Goal: Information Seeking & Learning: Learn about a topic

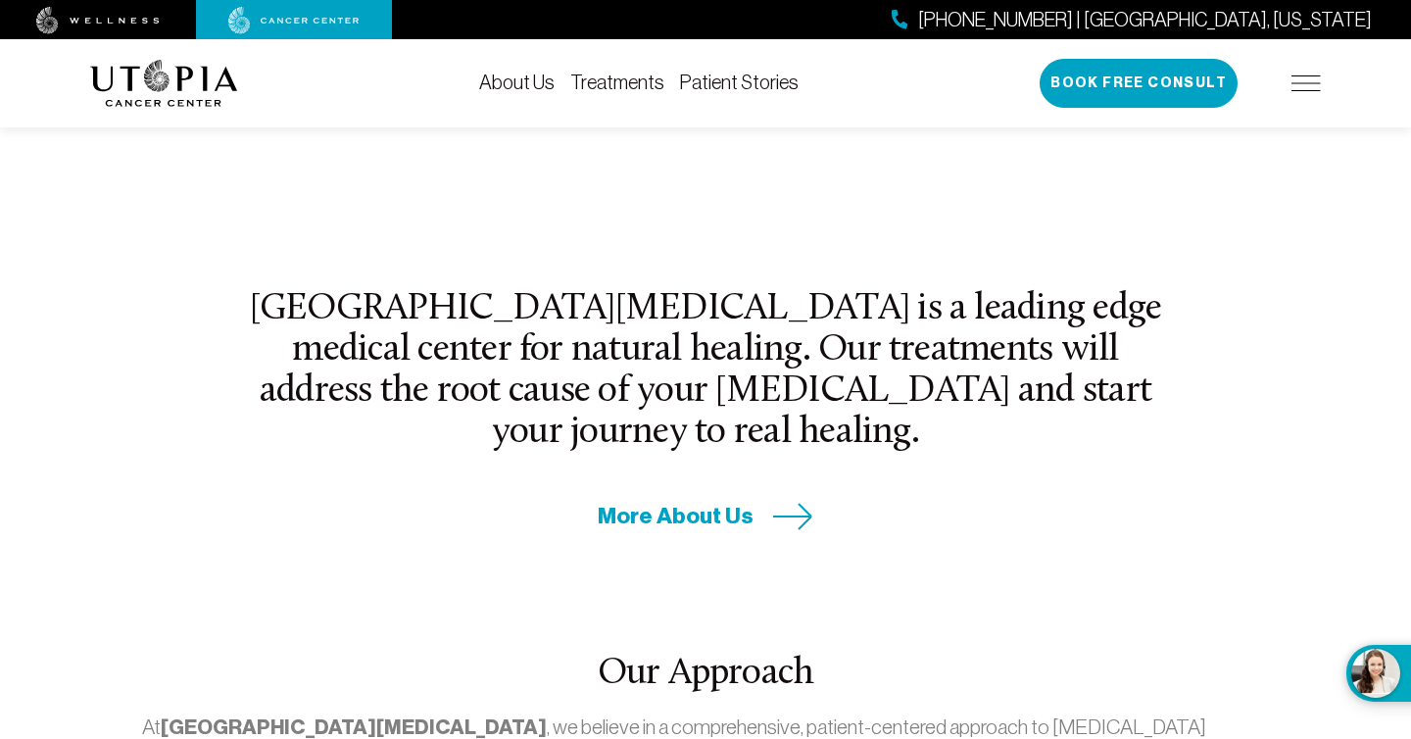
scroll to position [1074, 0]
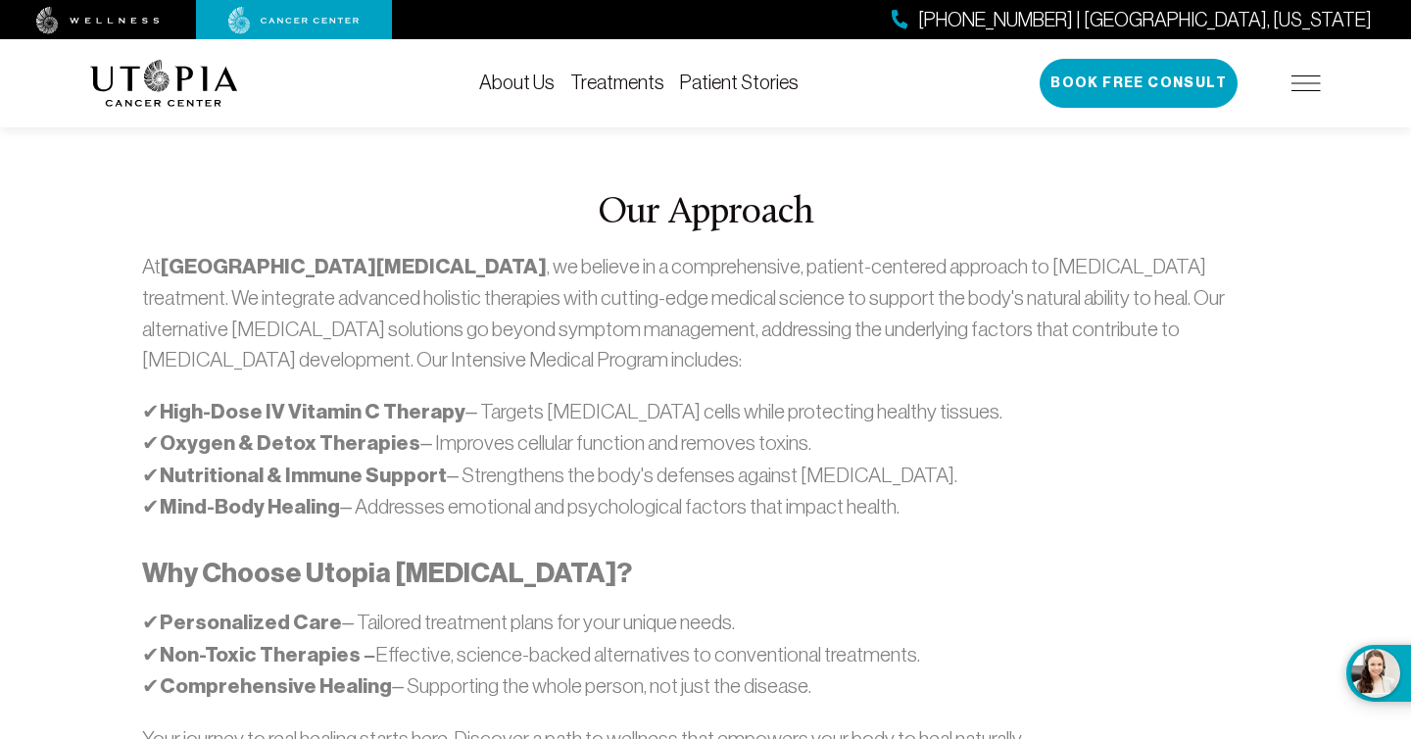
click at [1049, 309] on div "At Utopia Cancer Center , we believe in a comprehensive, patient-centered appro…" at bounding box center [704, 518] width 1125 height 535
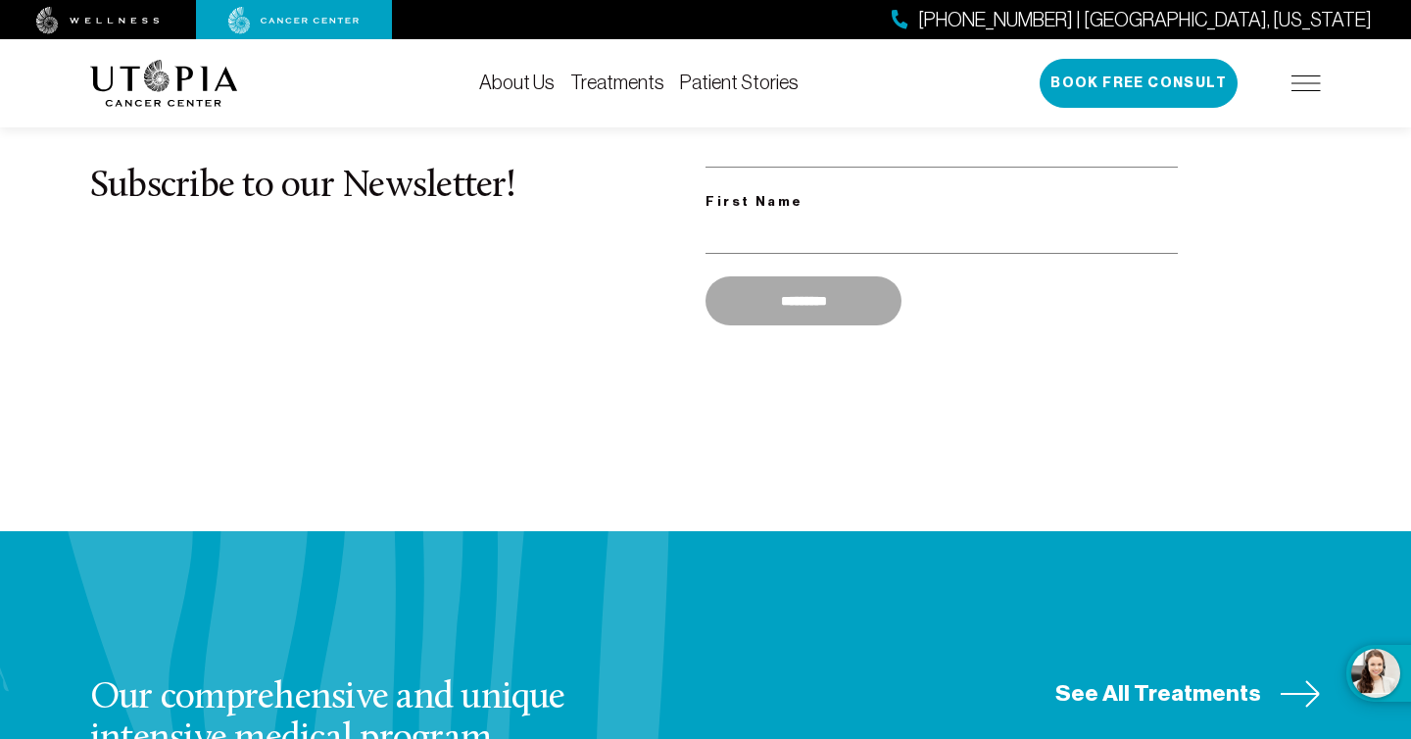
scroll to position [1005, 0]
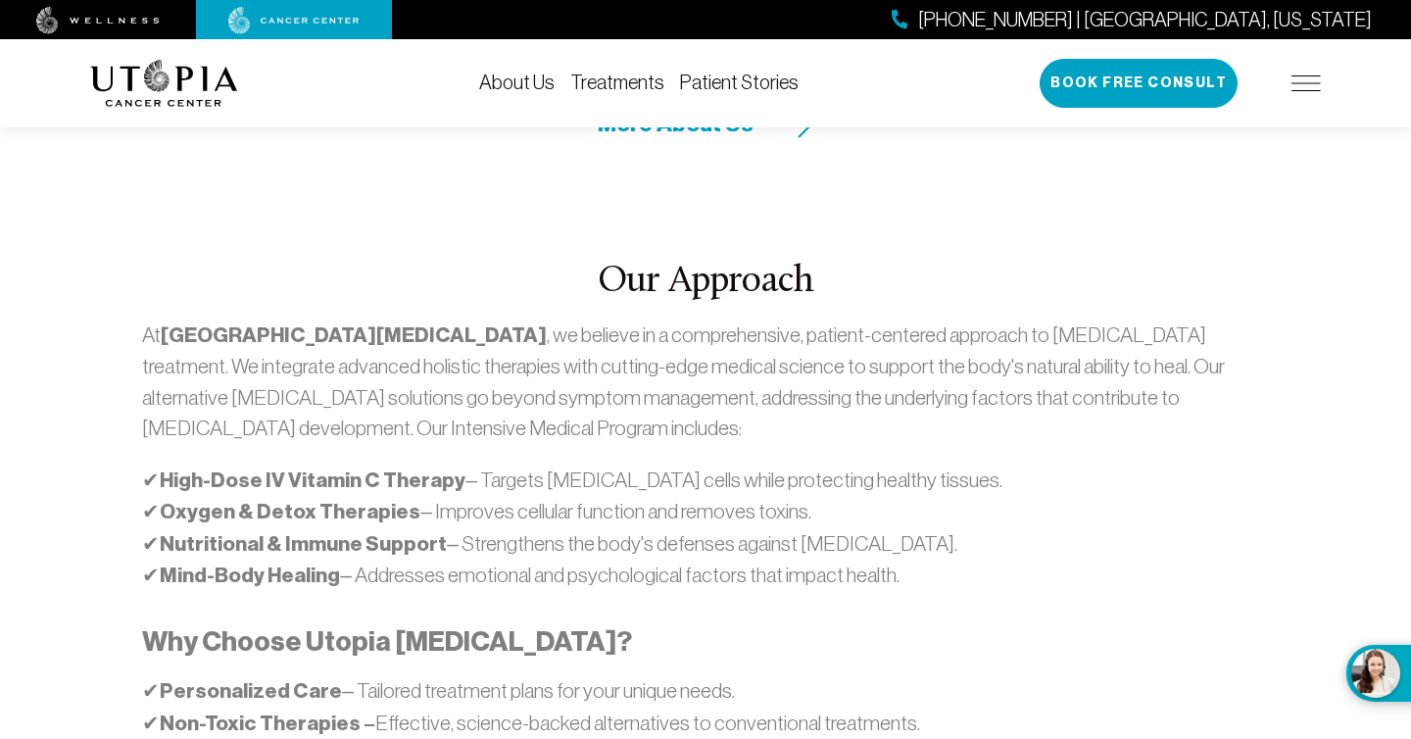
click at [529, 88] on link "About Us" at bounding box center [516, 83] width 75 height 22
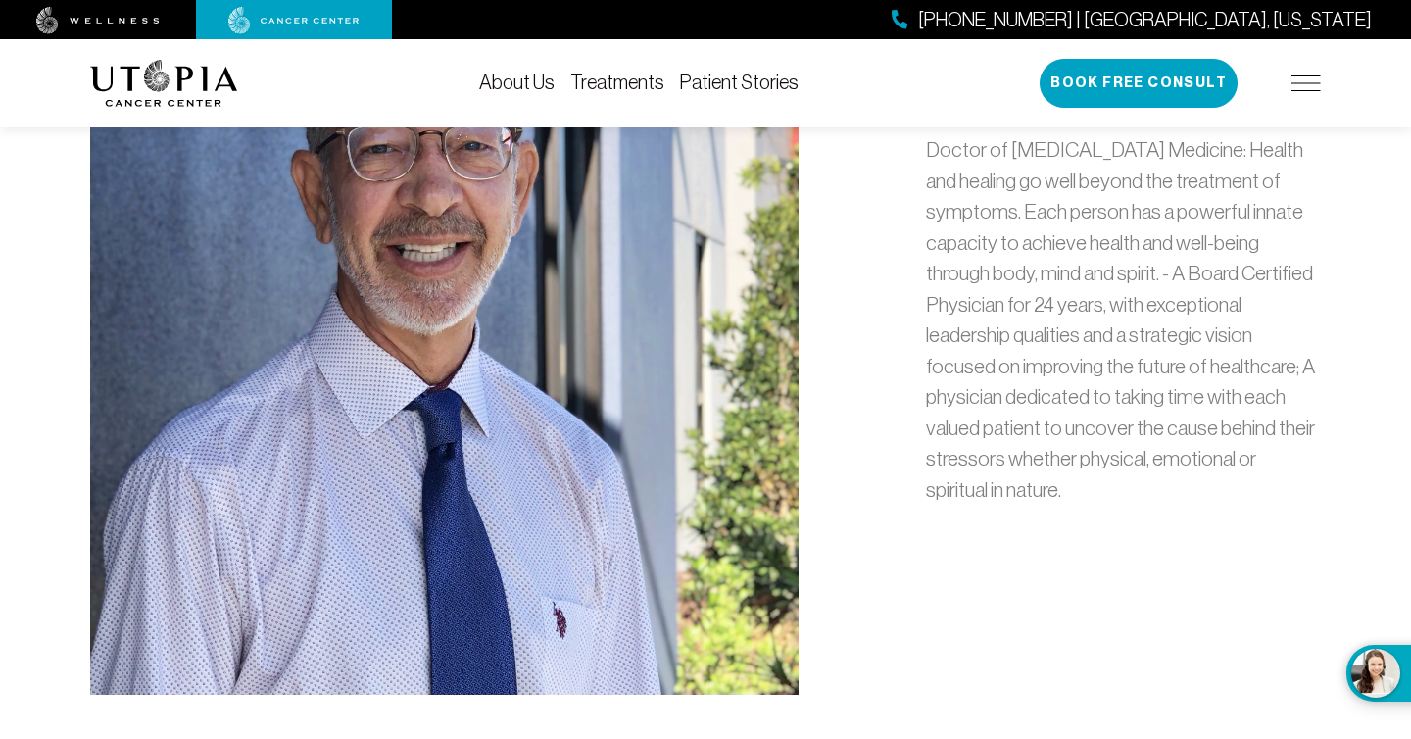
scroll to position [977, 0]
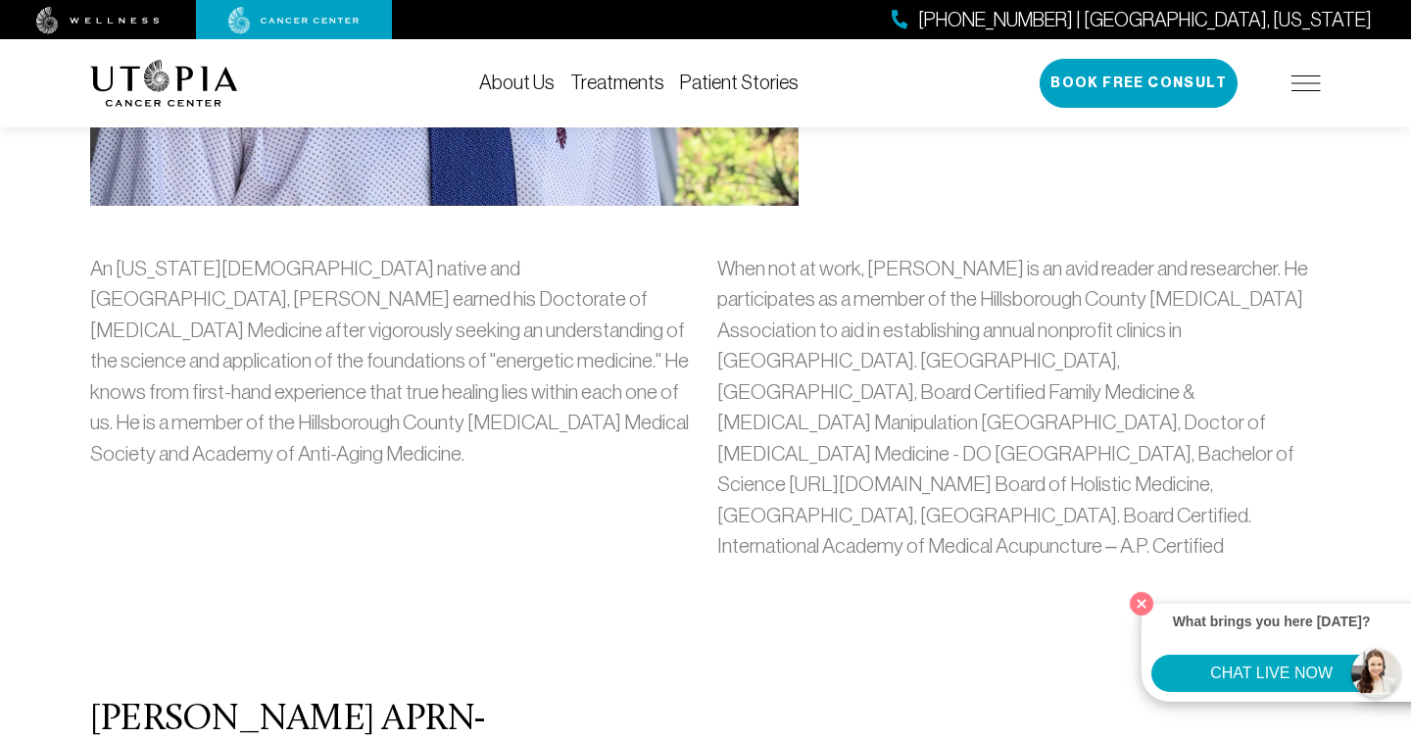
scroll to position [96, 0]
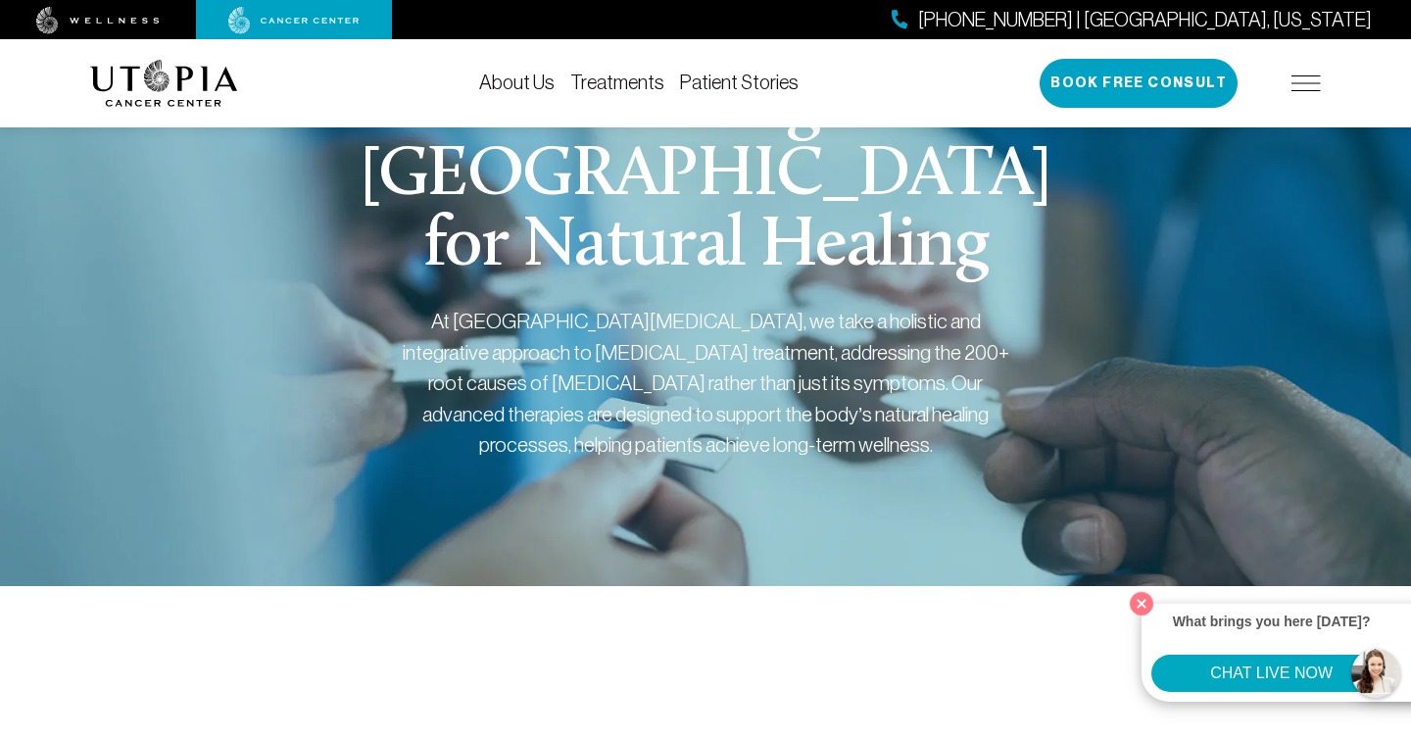
click at [757, 81] on link "Patient Stories" at bounding box center [739, 83] width 119 height 22
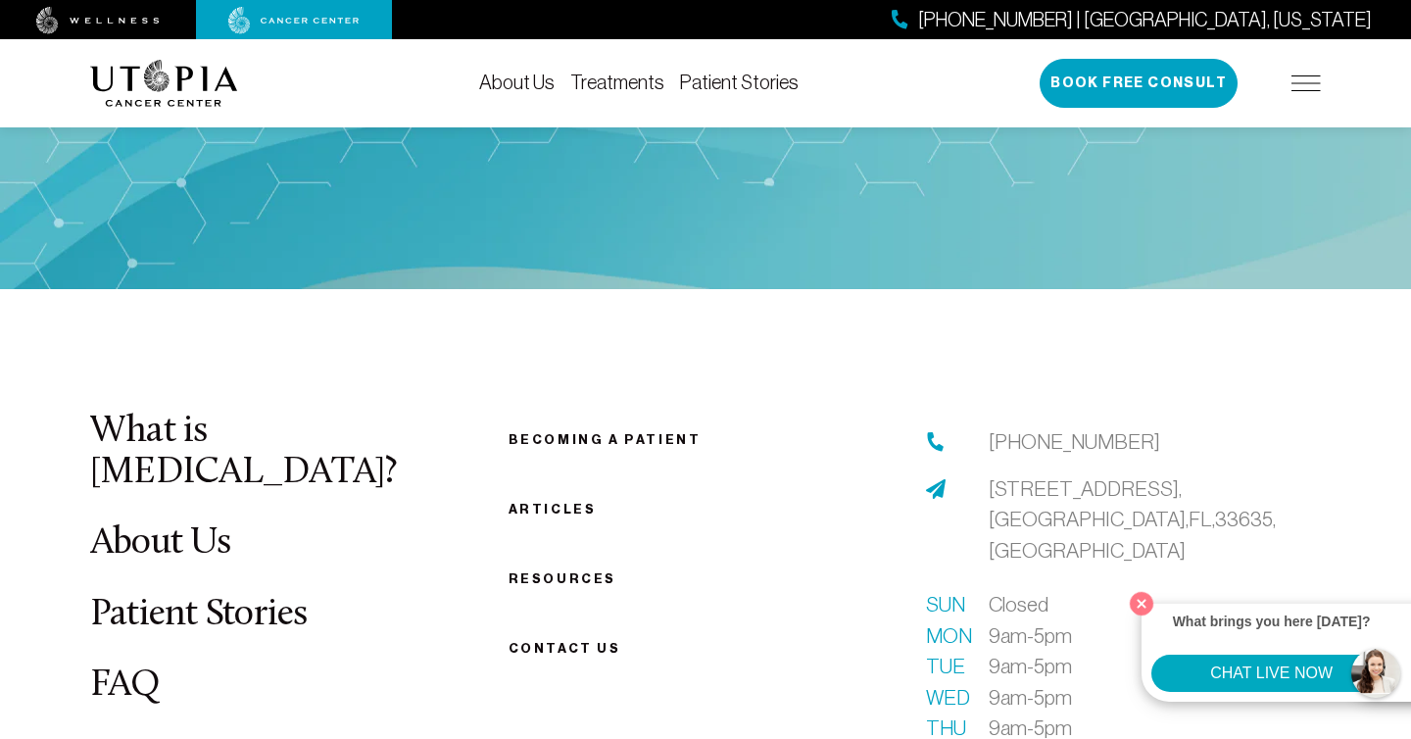
scroll to position [10000, 0]
click at [152, 667] on link "FAQ" at bounding box center [125, 686] width 71 height 38
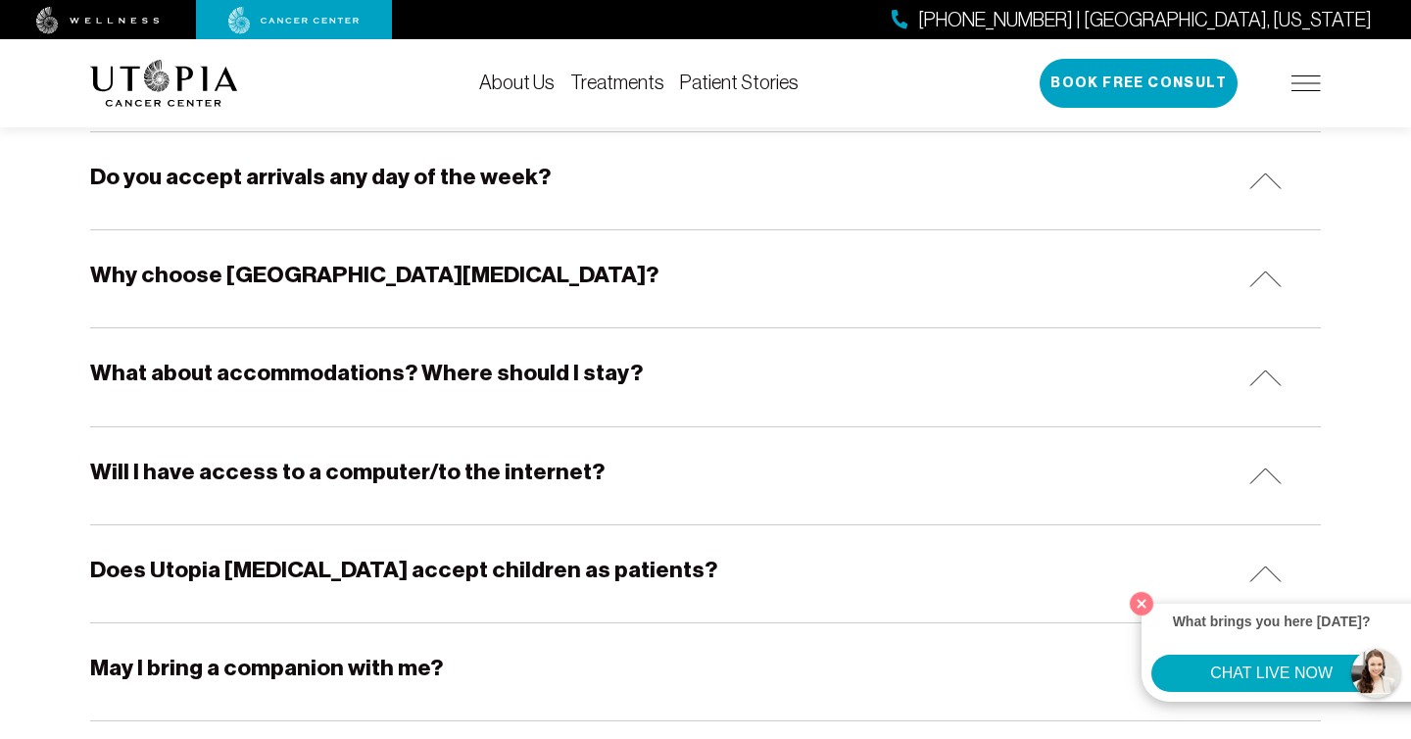
scroll to position [495, 0]
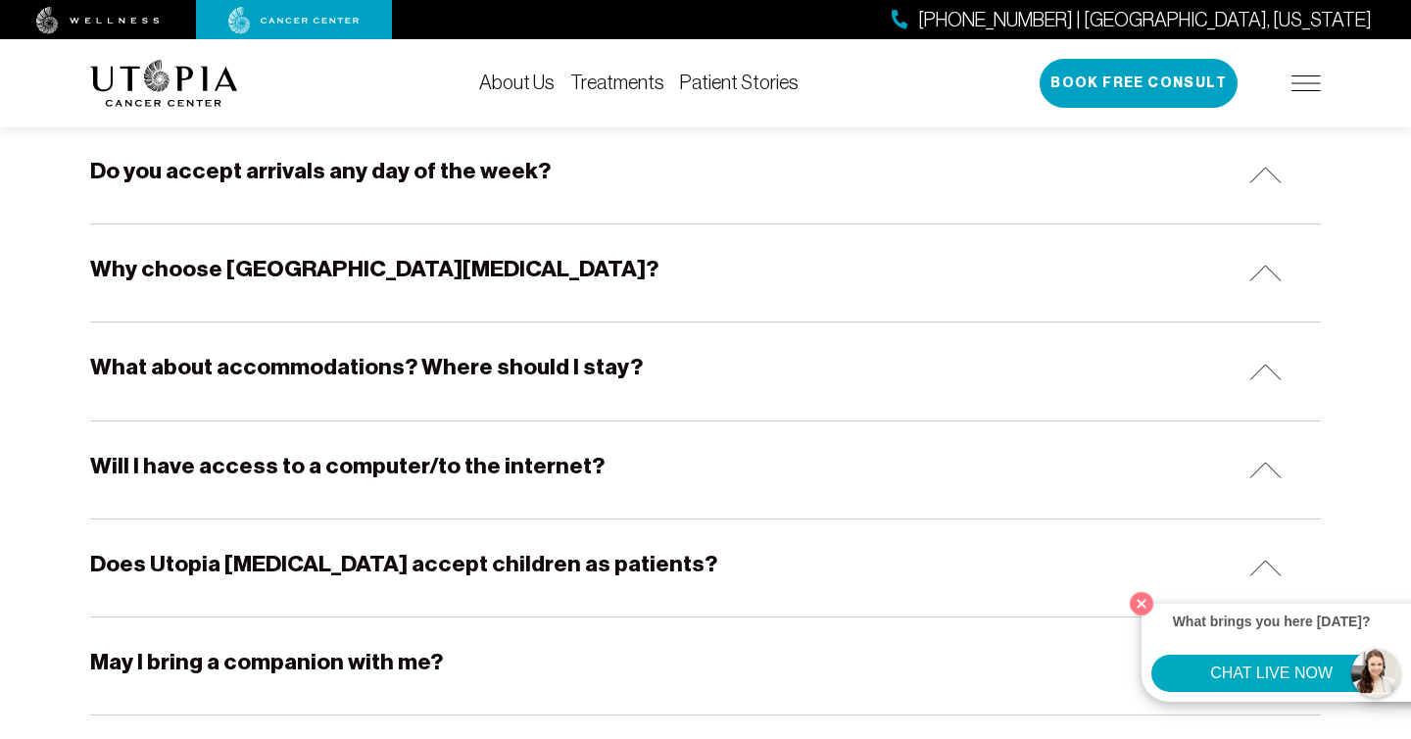
click at [436, 296] on div "Why choose [GEOGRAPHIC_DATA][MEDICAL_DATA]?" at bounding box center [705, 272] width 1230 height 97
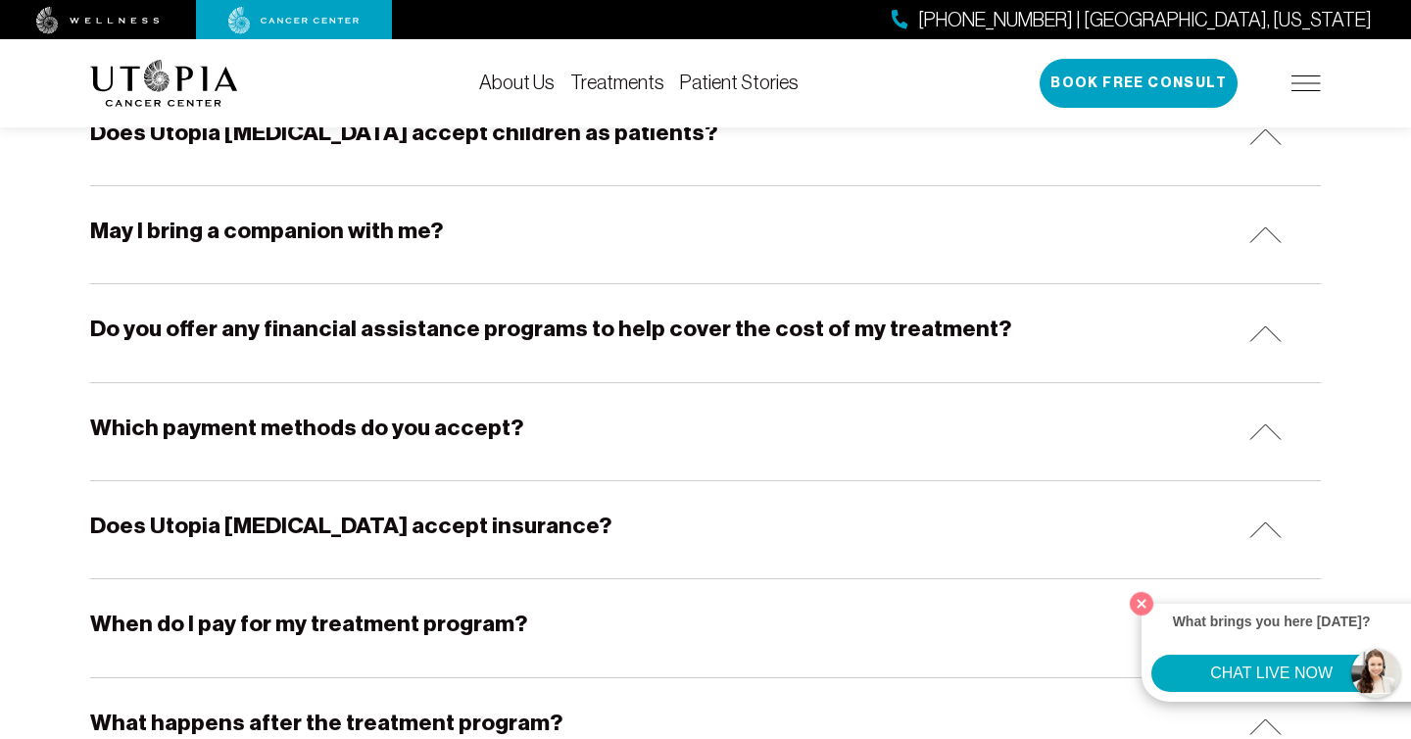
scroll to position [1068, 0]
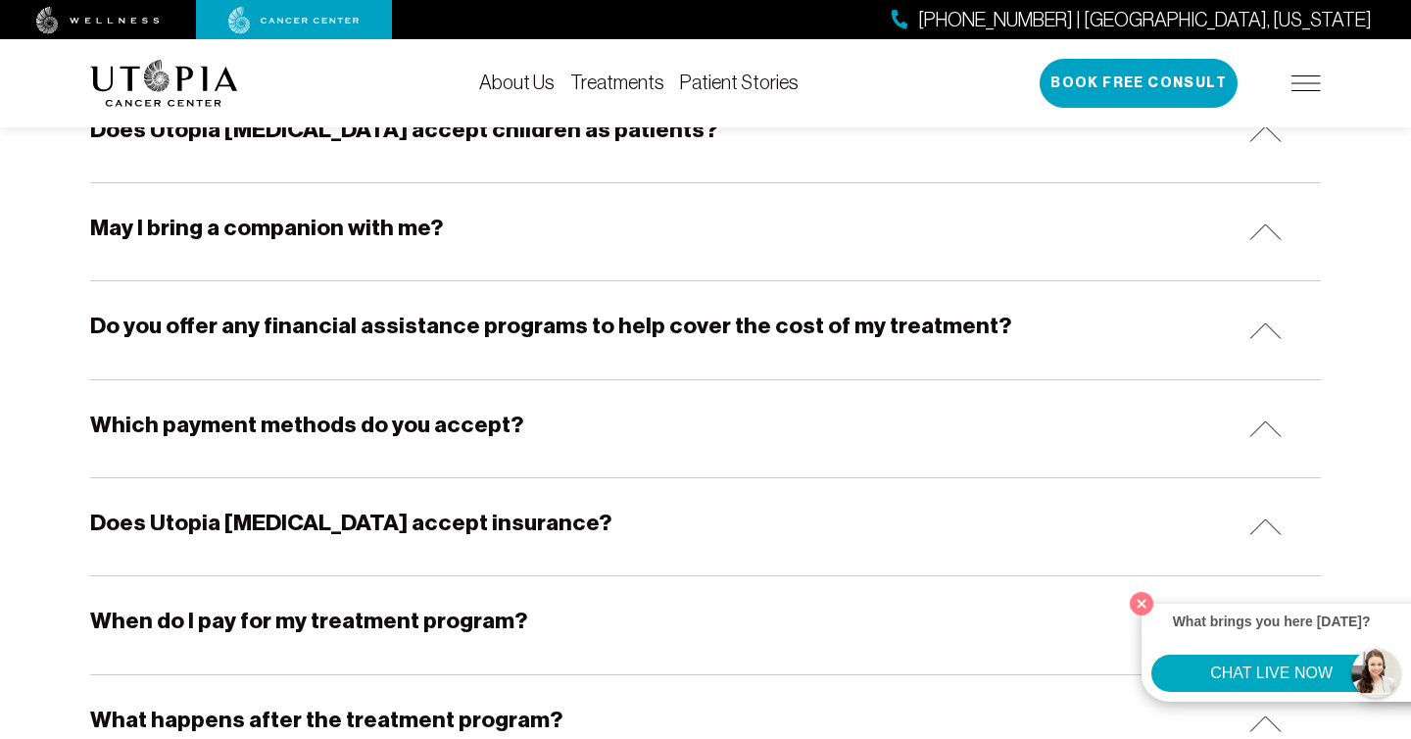
click at [869, 332] on h5 "Do you offer any financial assistance programs to help cover the cost of my tre…" at bounding box center [550, 326] width 921 height 30
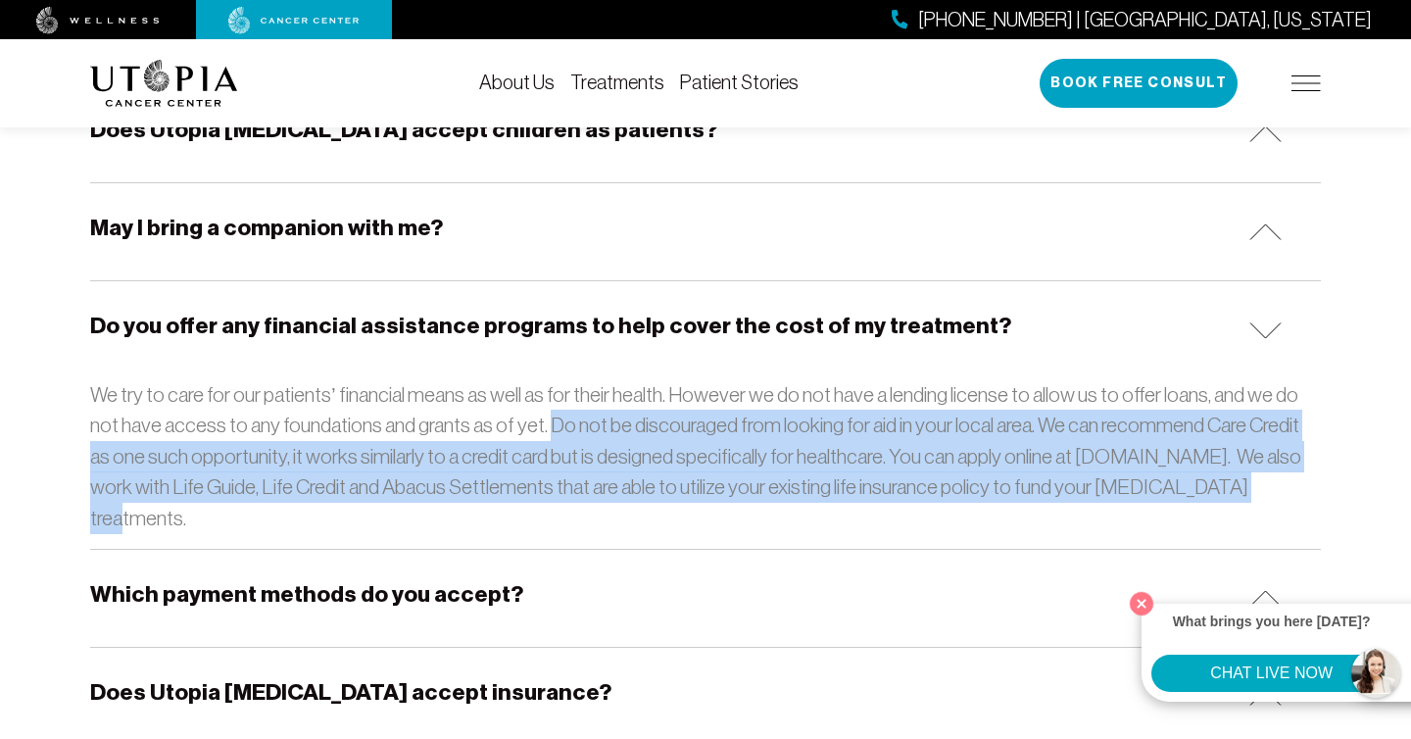
drag, startPoint x: 515, startPoint y: 430, endPoint x: 1185, endPoint y: 505, distance: 674.2
click at [1185, 505] on div "Do you offer any financial assistance programs to help cover the cost of my tre…" at bounding box center [705, 415] width 1230 height 268
copy p "Do not be discouraged from looking for aid in your local area. We can recommend…"
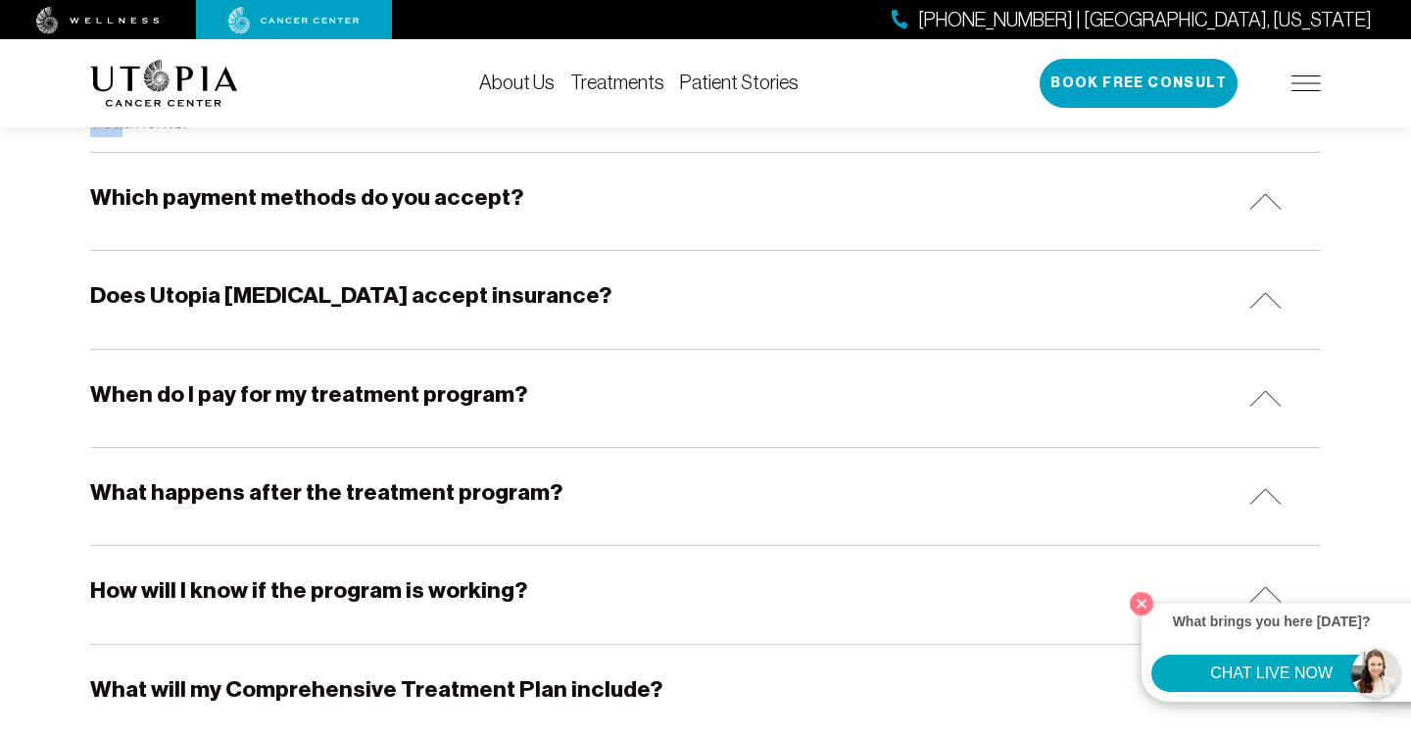
scroll to position [1462, 0]
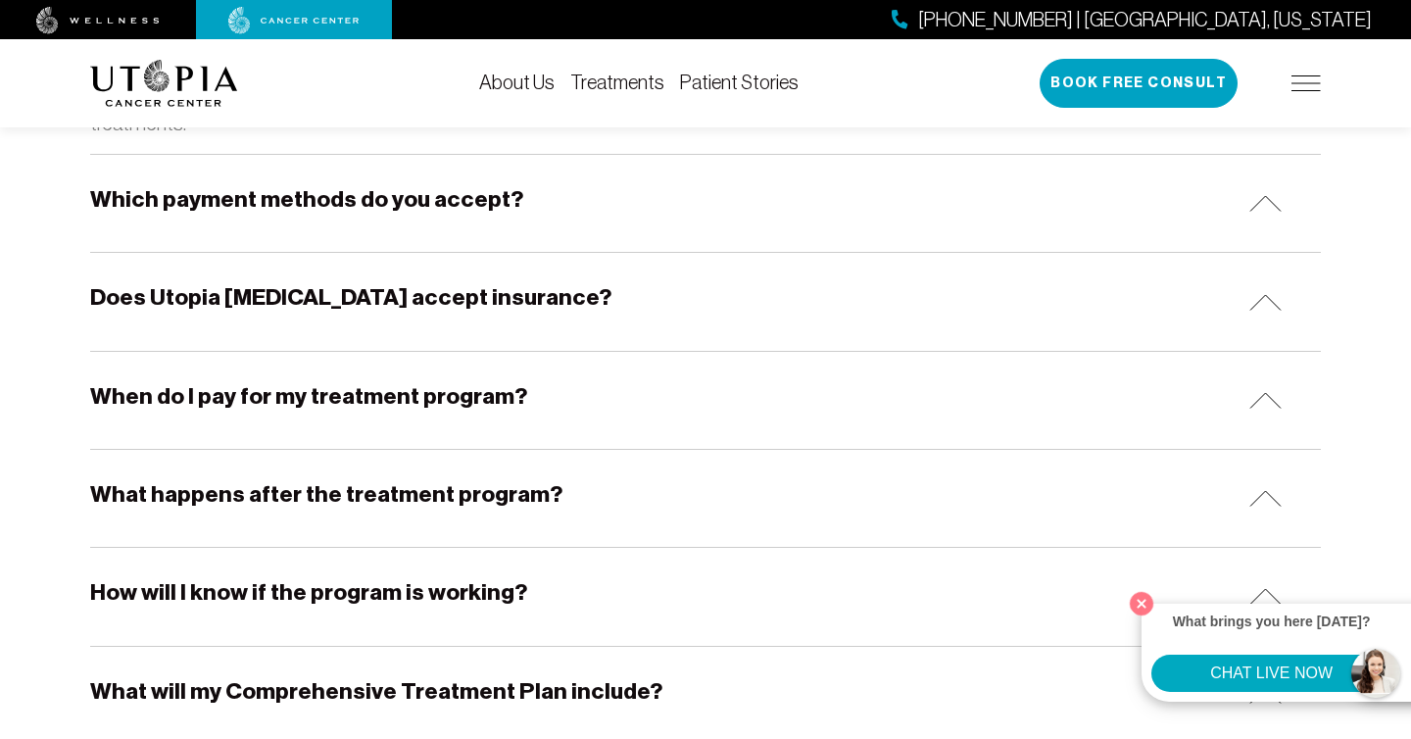
click at [558, 372] on div "When do I pay for my treatment program?" at bounding box center [705, 400] width 1230 height 97
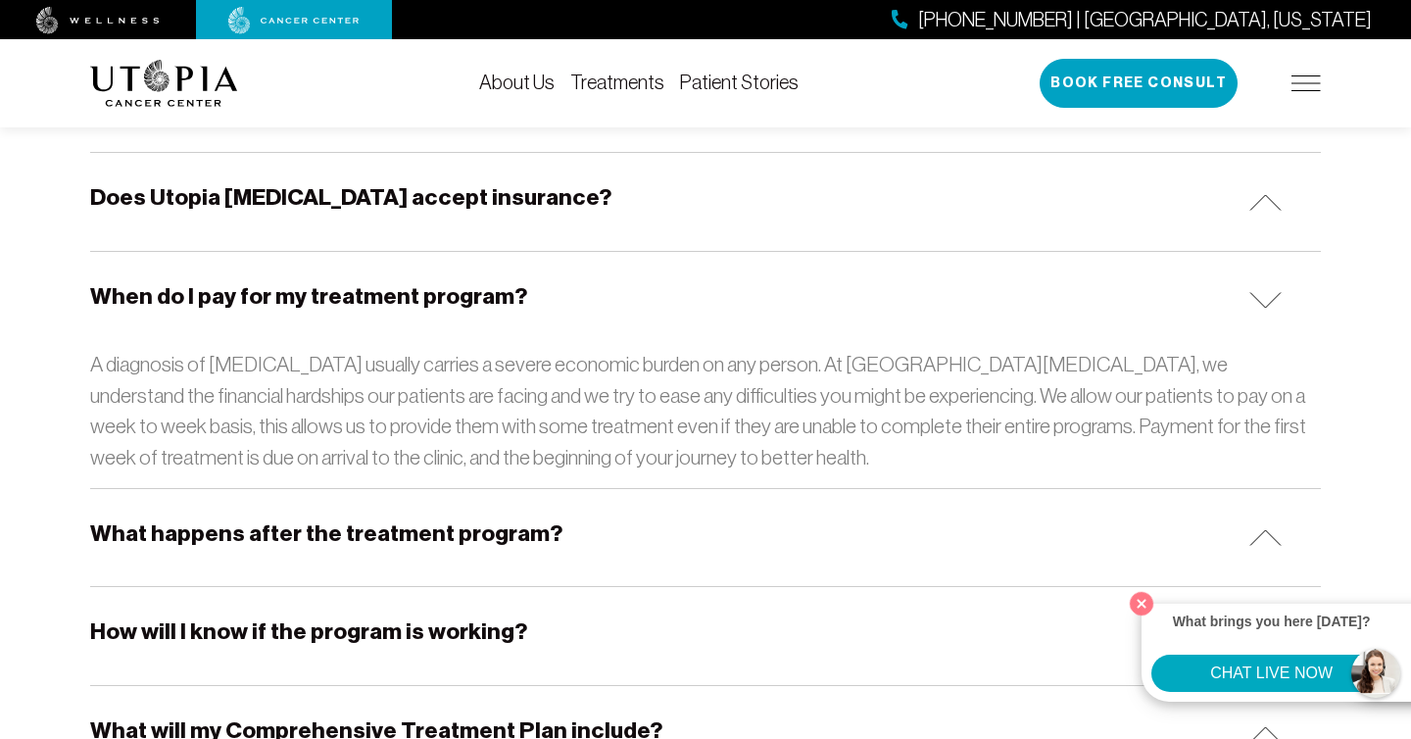
scroll to position [1563, 0]
click at [1024, 404] on p "A diagnosis of [MEDICAL_DATA] usually carries a severe economic burden on any p…" at bounding box center [705, 409] width 1230 height 123
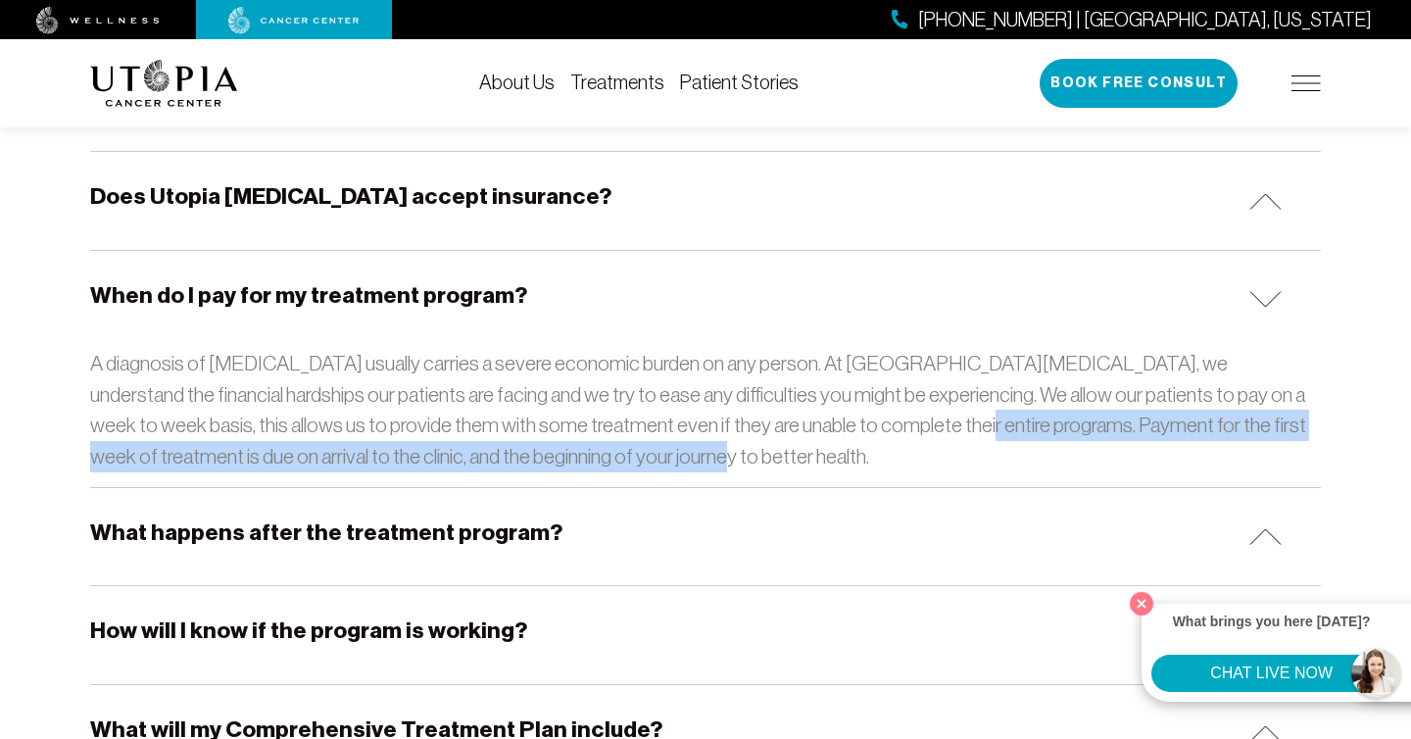
drag, startPoint x: 831, startPoint y: 399, endPoint x: 830, endPoint y: 422, distance: 23.5
click at [830, 422] on p "A diagnosis of [MEDICAL_DATA] usually carries a severe economic burden on any p…" at bounding box center [705, 409] width 1230 height 123
click at [840, 429] on p "A diagnosis of [MEDICAL_DATA] usually carries a severe economic burden on any p…" at bounding box center [705, 409] width 1230 height 123
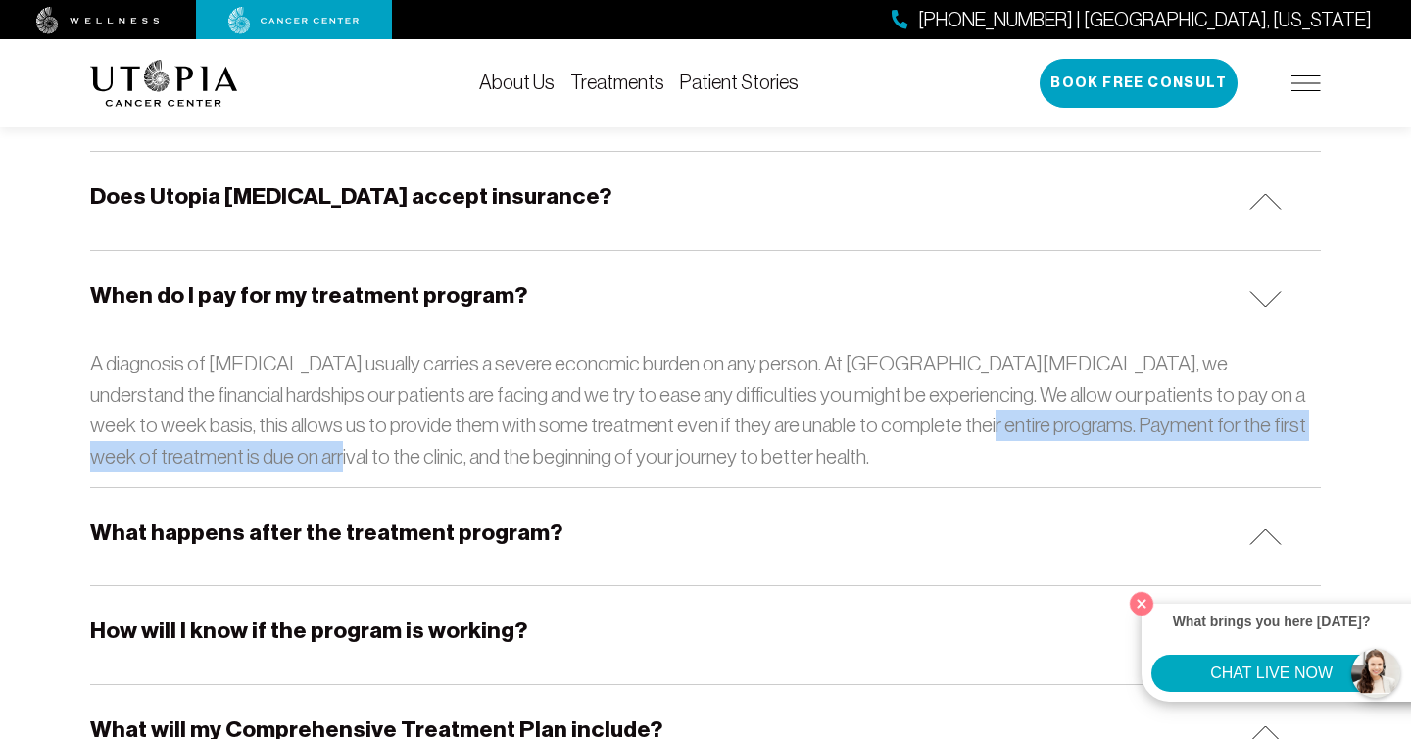
drag, startPoint x: 833, startPoint y: 399, endPoint x: 134, endPoint y: 432, distance: 699.2
click at [134, 432] on p "A diagnosis of [MEDICAL_DATA] usually carries a severe economic burden on any p…" at bounding box center [705, 409] width 1230 height 123
copy p "Payment for the first week of treatment is due on arrival to the clinic,"
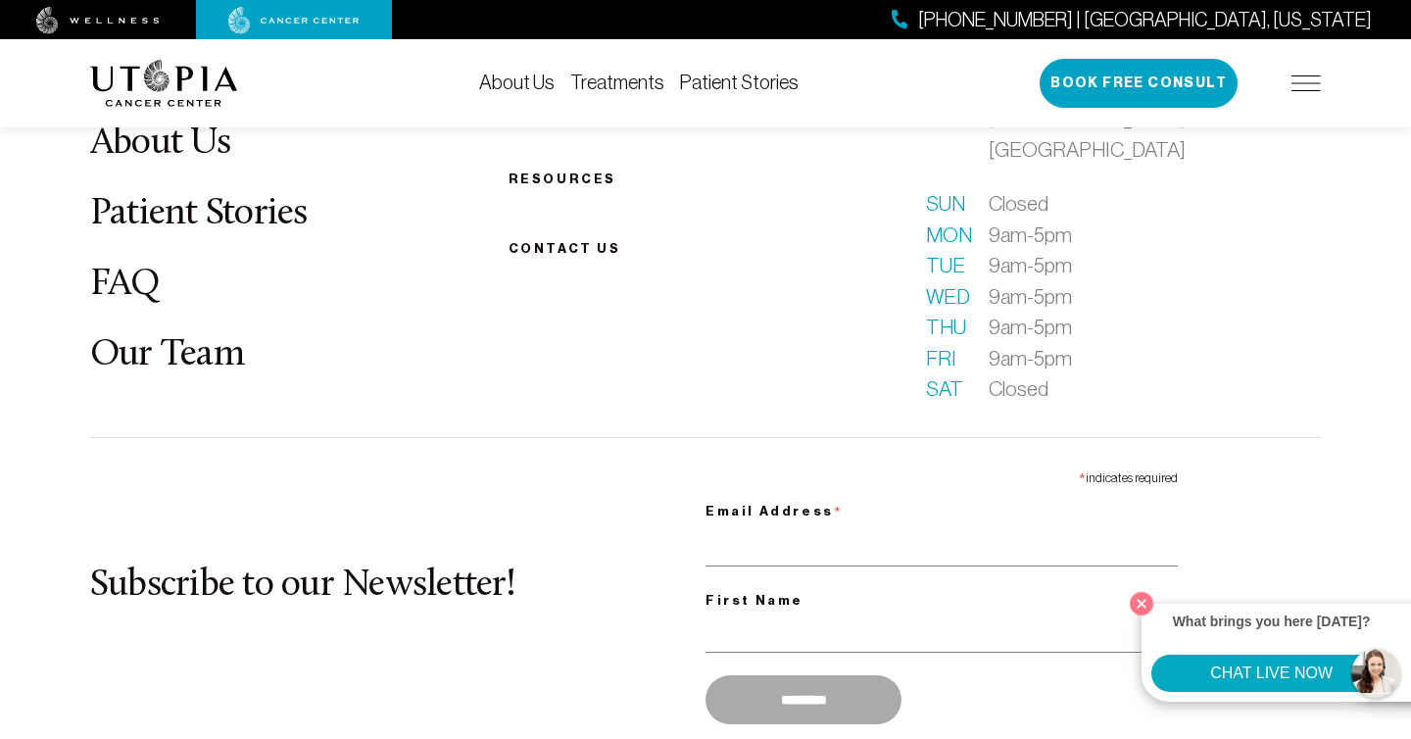
scroll to position [3340, 0]
